Goal: Find specific page/section: Find specific page/section

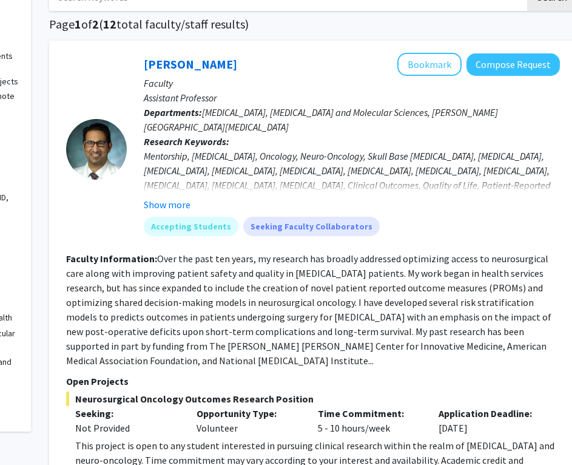
scroll to position [80, 142]
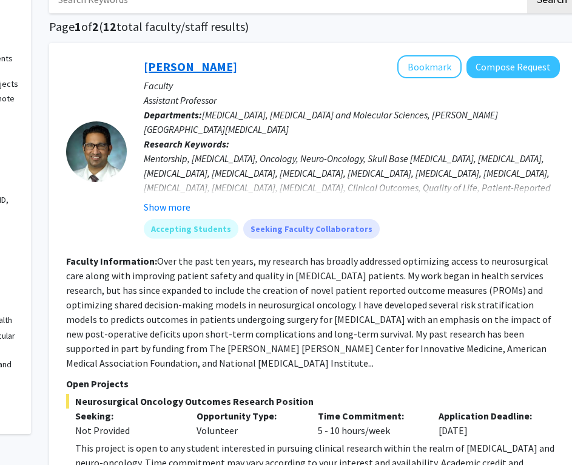
click at [187, 66] on link "[PERSON_NAME]" at bounding box center [190, 66] width 93 height 15
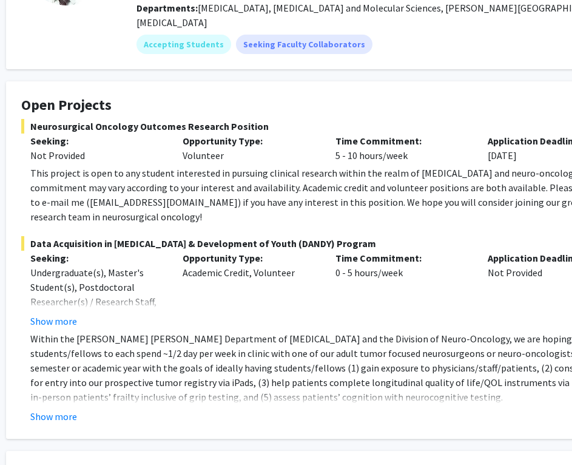
scroll to position [152, 33]
